Goal: Task Accomplishment & Management: Manage account settings

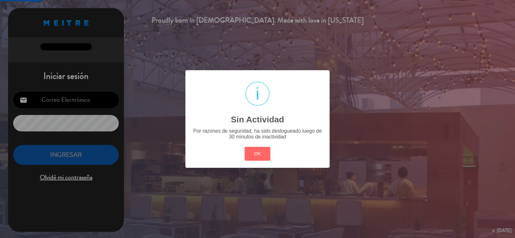
type input "[EMAIL_ADDRESS][DOMAIN_NAME]"
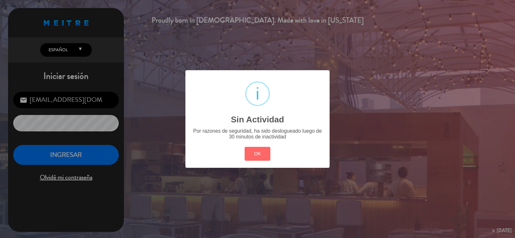
click at [245, 147] on button "OK" at bounding box center [258, 154] width 26 height 14
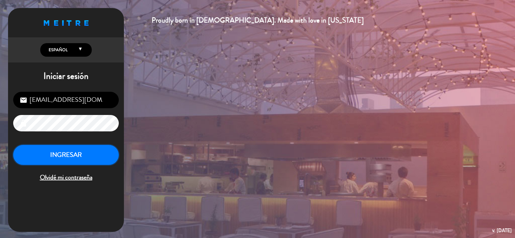
click at [44, 162] on button "INGRESAR" at bounding box center [66, 155] width 106 height 20
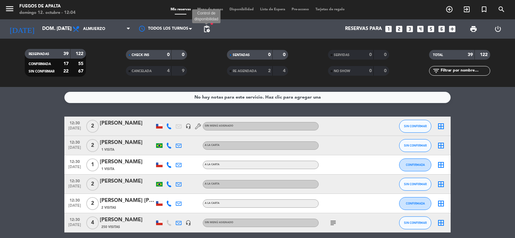
click at [207, 32] on span "pending_actions" at bounding box center [207, 29] width 8 height 8
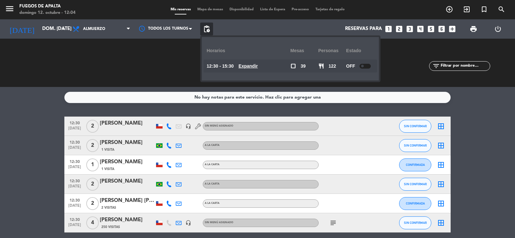
click at [246, 66] on u "Expandir" at bounding box center [248, 65] width 19 height 5
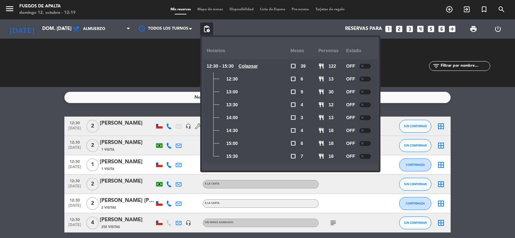
click at [5, 65] on div "RESERVADAS 39 122 CONFIRMADA 17 55 SIN CONFIRMAR 22 67" at bounding box center [55, 62] width 101 height 35
